Goal: Book appointment/travel/reservation

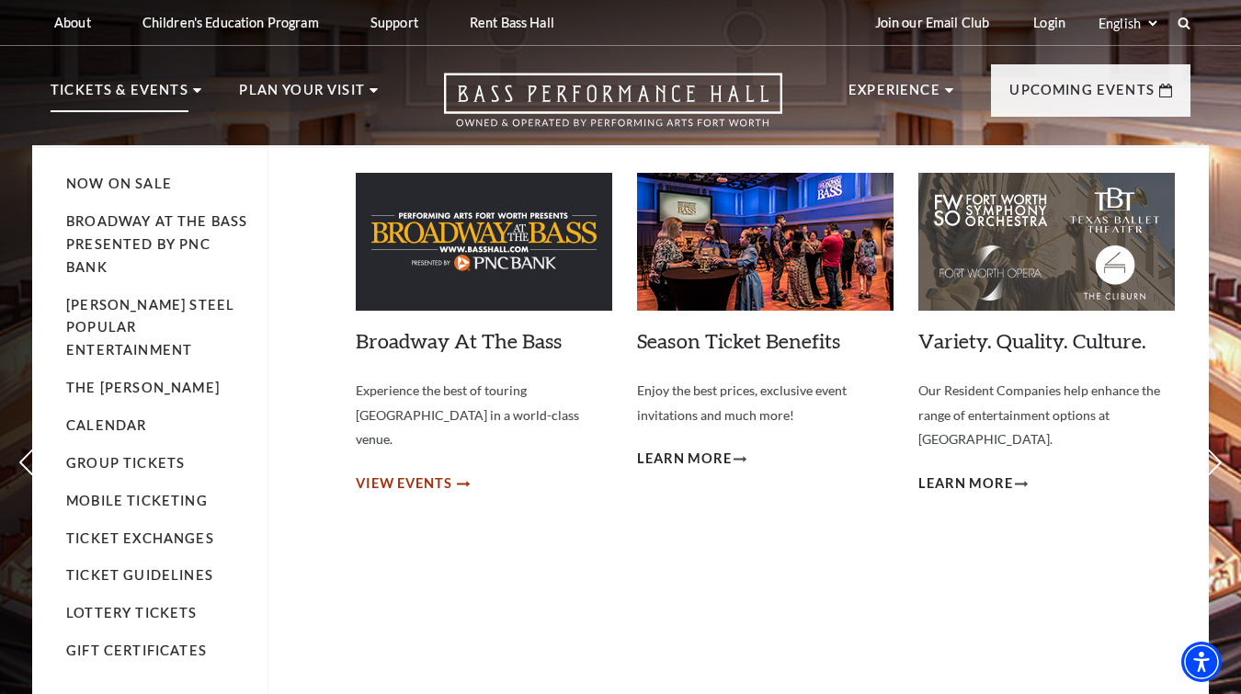
click at [430, 473] on span "View Events" at bounding box center [404, 484] width 97 height 23
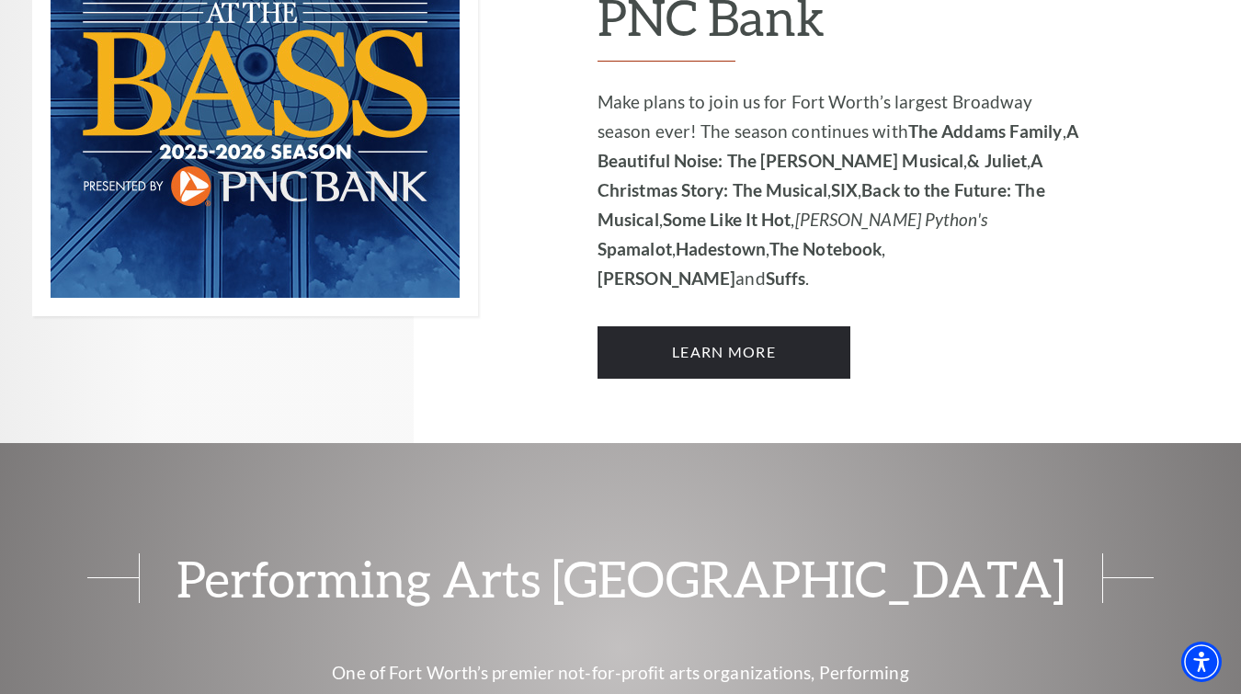
scroll to position [1445, 0]
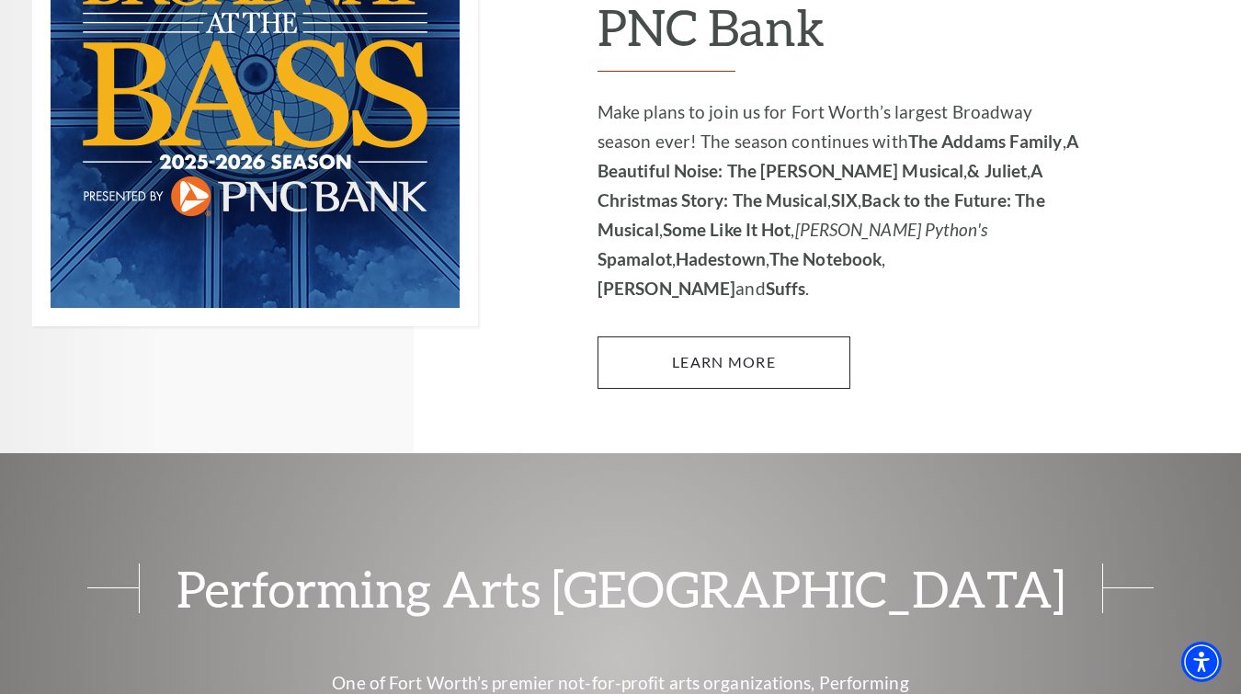
click at [718, 337] on link "Learn More" at bounding box center [724, 362] width 253 height 51
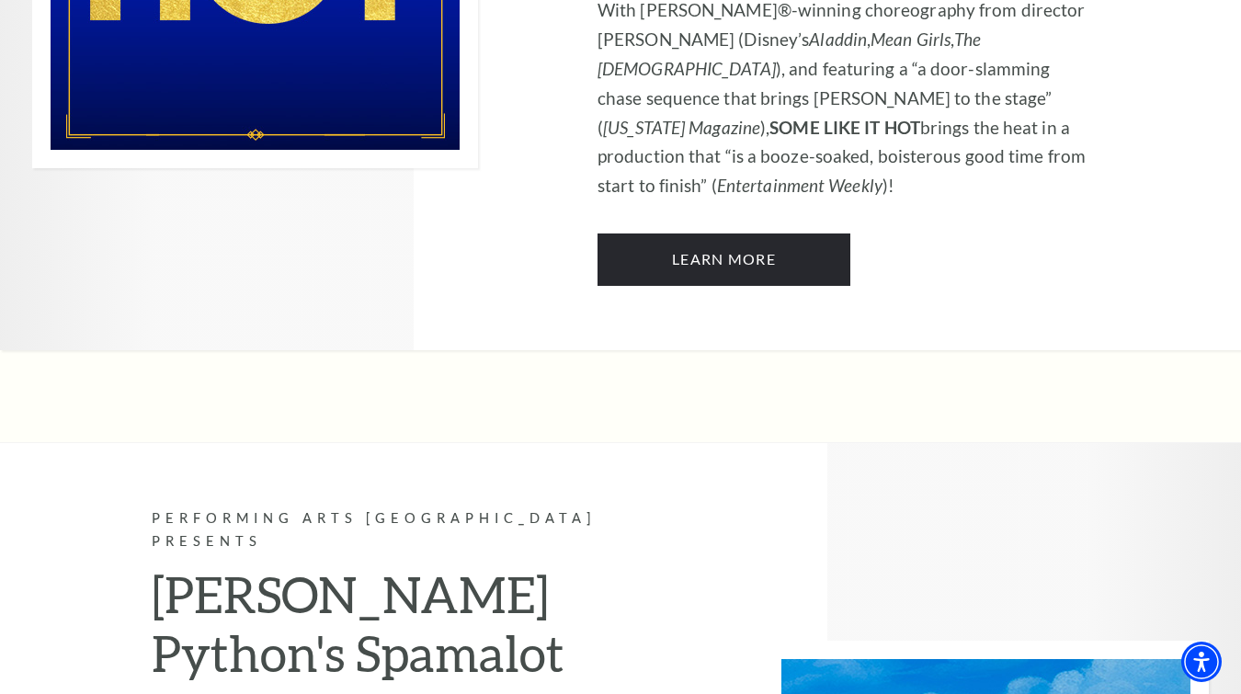
scroll to position [8101, 0]
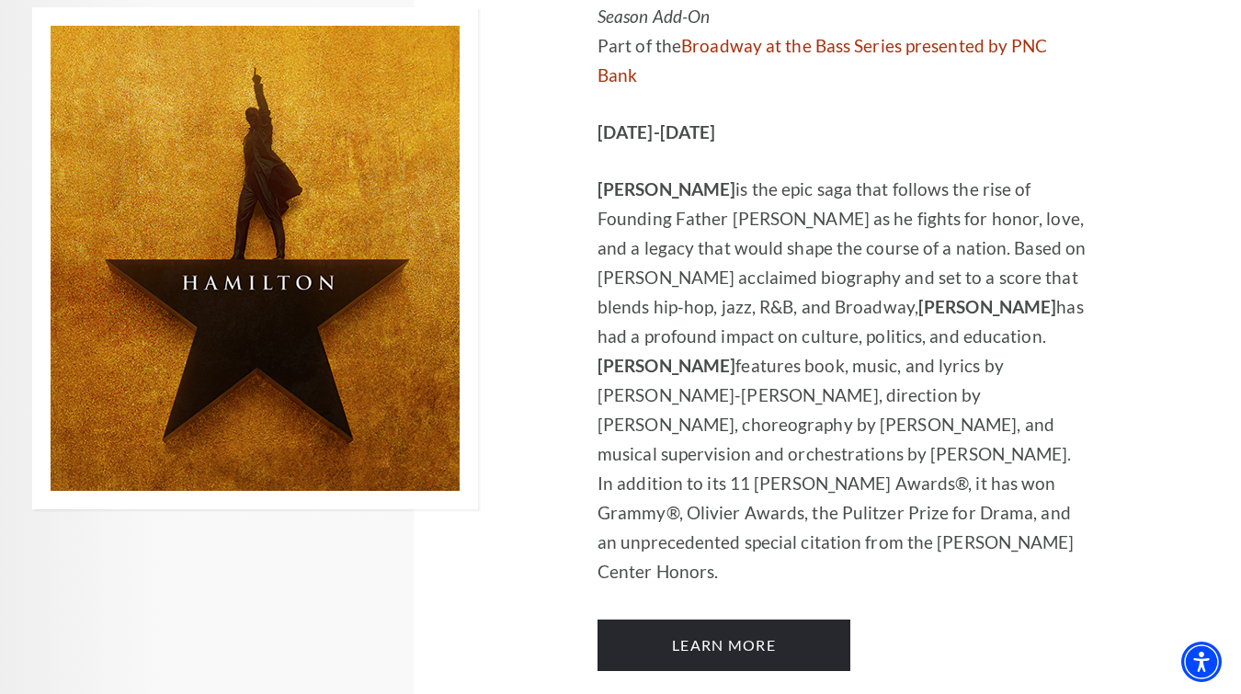
scroll to position [11405, 0]
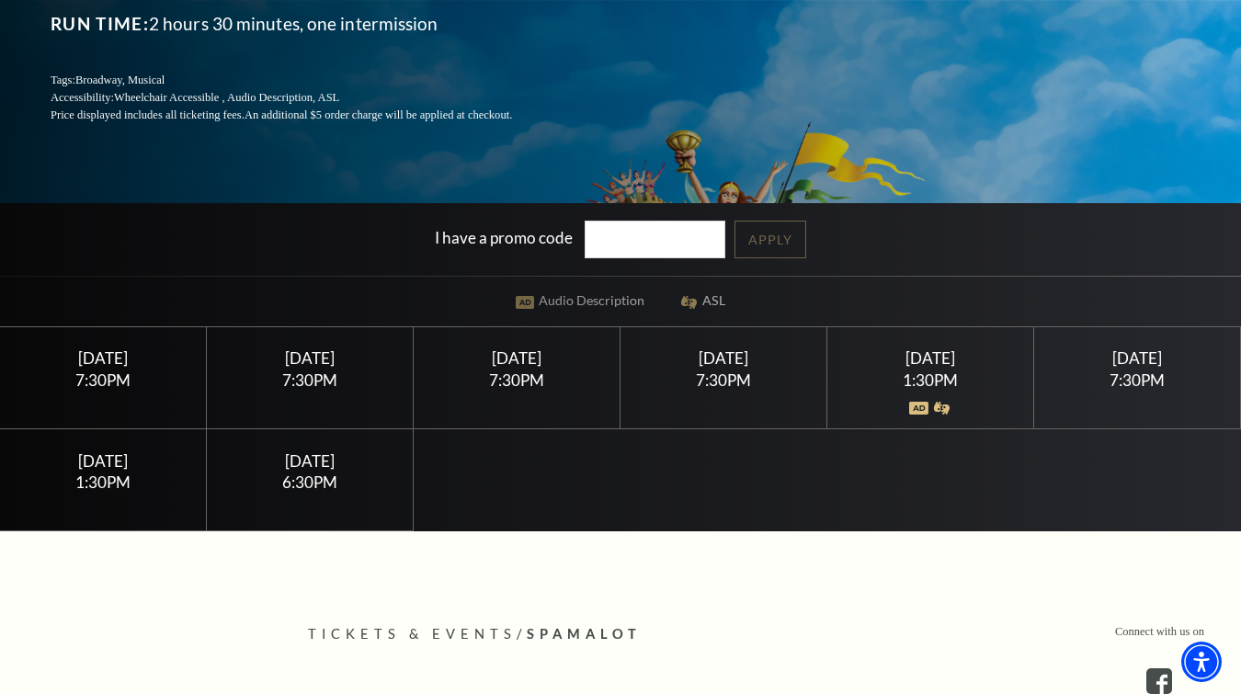
scroll to position [345, 0]
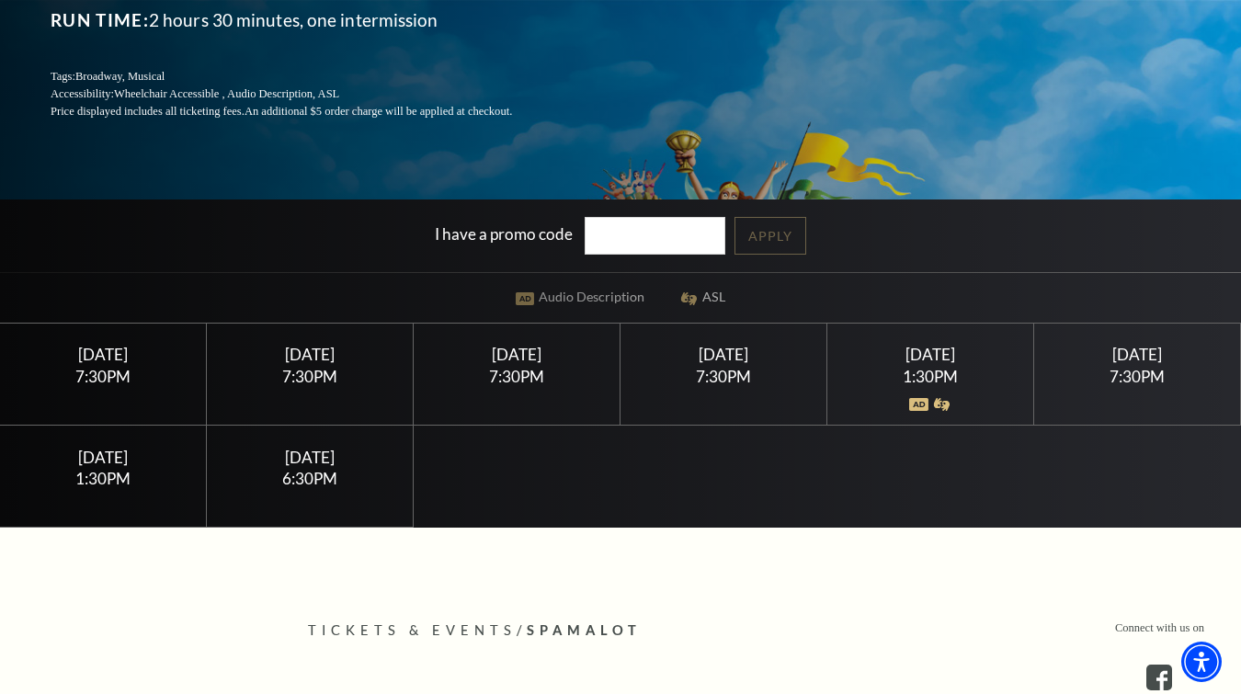
click at [324, 478] on div "6:30PM" at bounding box center [310, 479] width 163 height 16
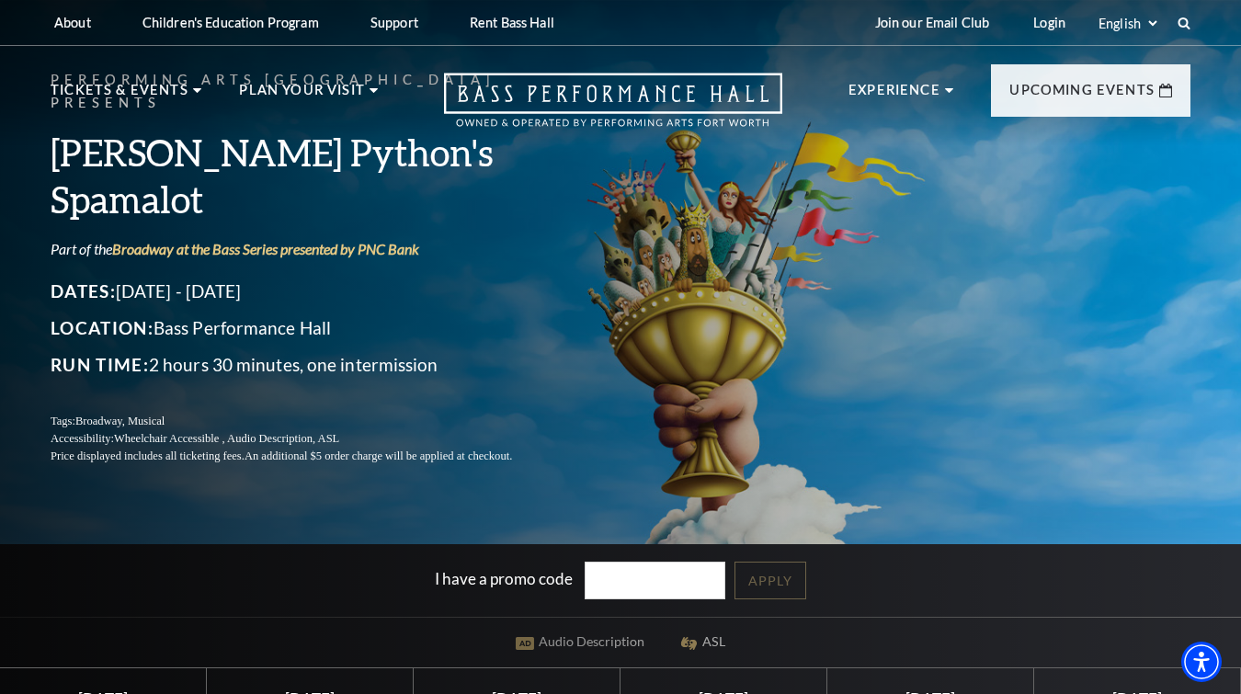
scroll to position [0, 0]
